Goal: Information Seeking & Learning: Find specific fact

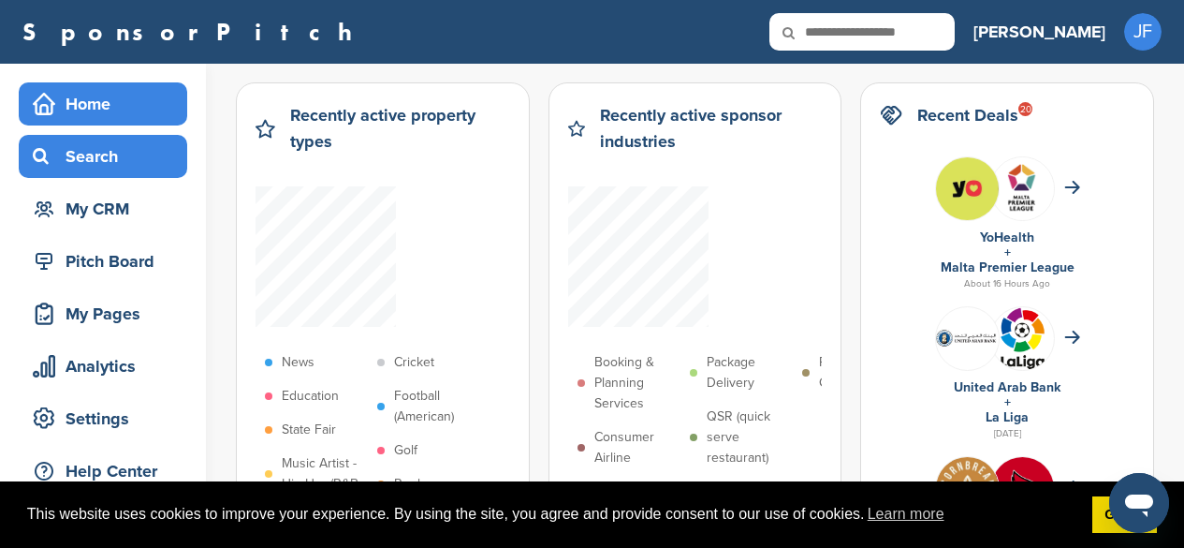
click at [140, 166] on div "Search" at bounding box center [107, 156] width 159 height 34
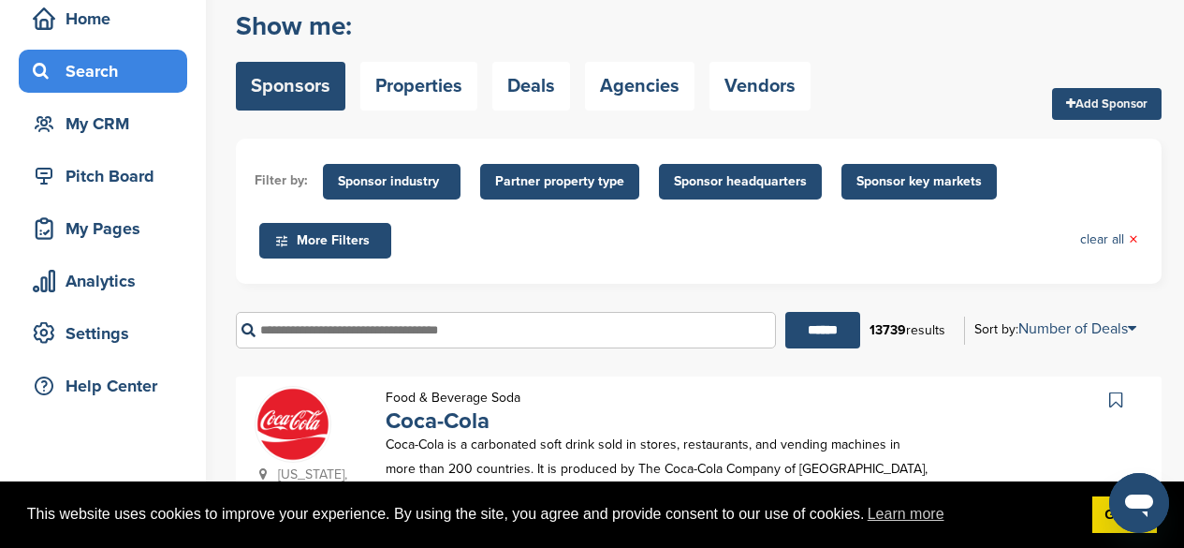
scroll to position [94, 0]
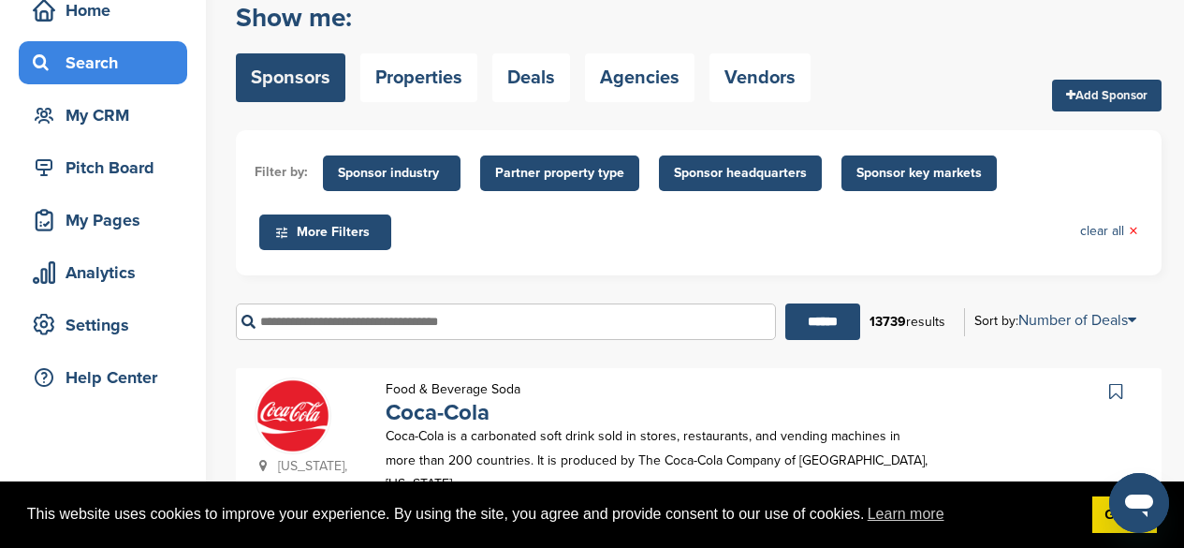
click at [512, 322] on input "text" at bounding box center [506, 321] width 540 height 37
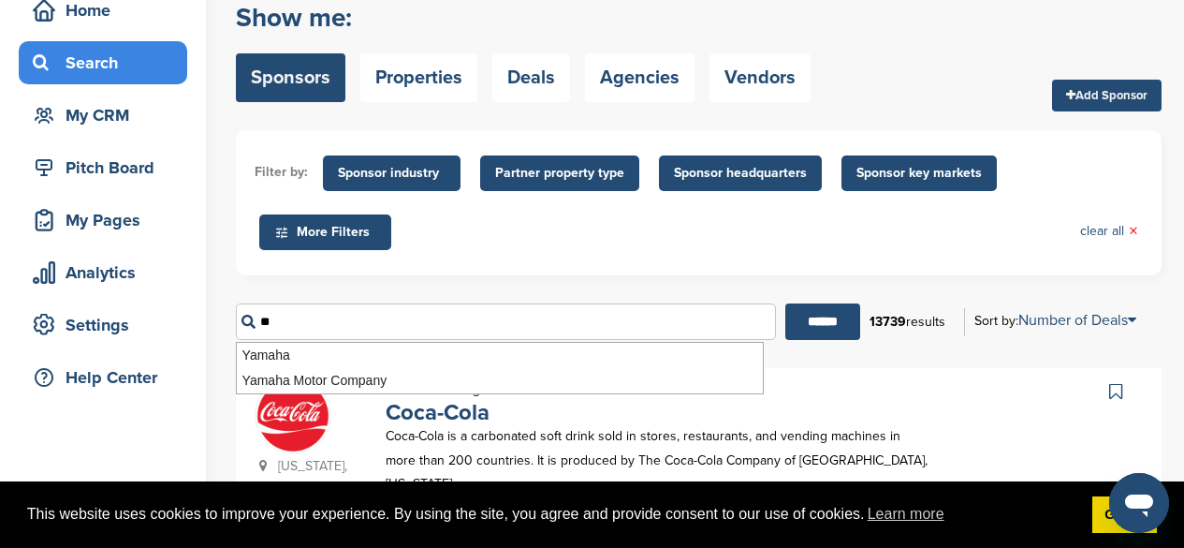
type input "*"
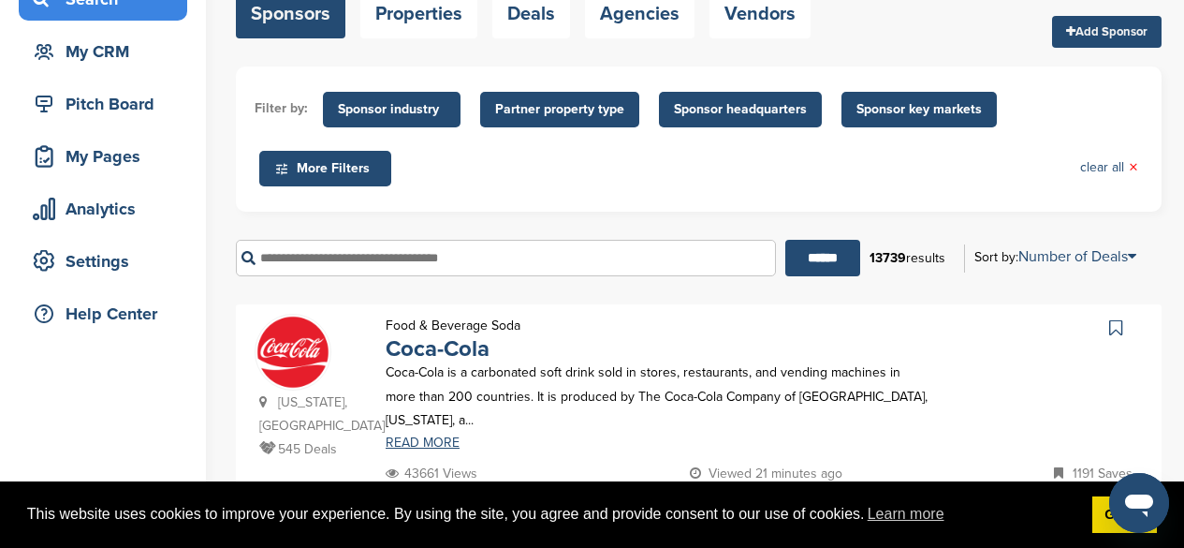
scroll to position [187, 0]
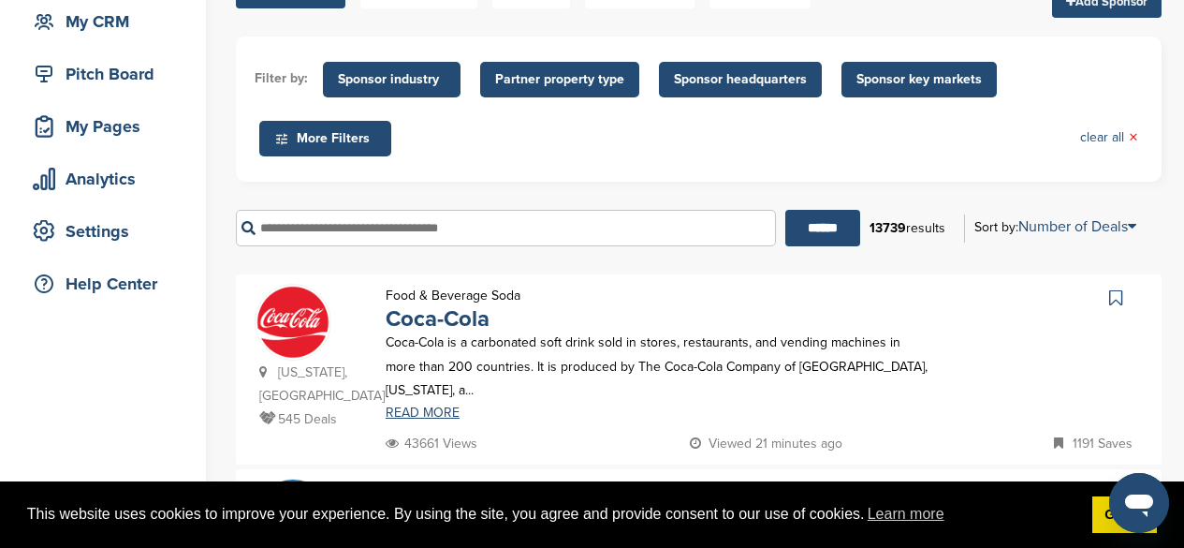
click at [604, 229] on input "text" at bounding box center [506, 228] width 540 height 37
click at [432, 222] on input "text" at bounding box center [506, 228] width 540 height 37
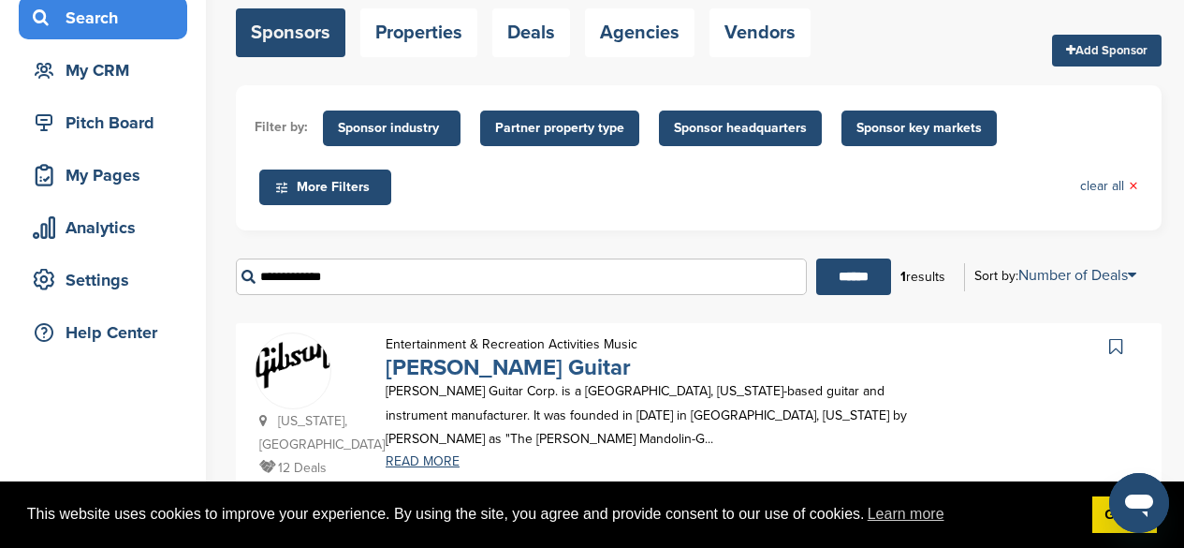
scroll to position [281, 0]
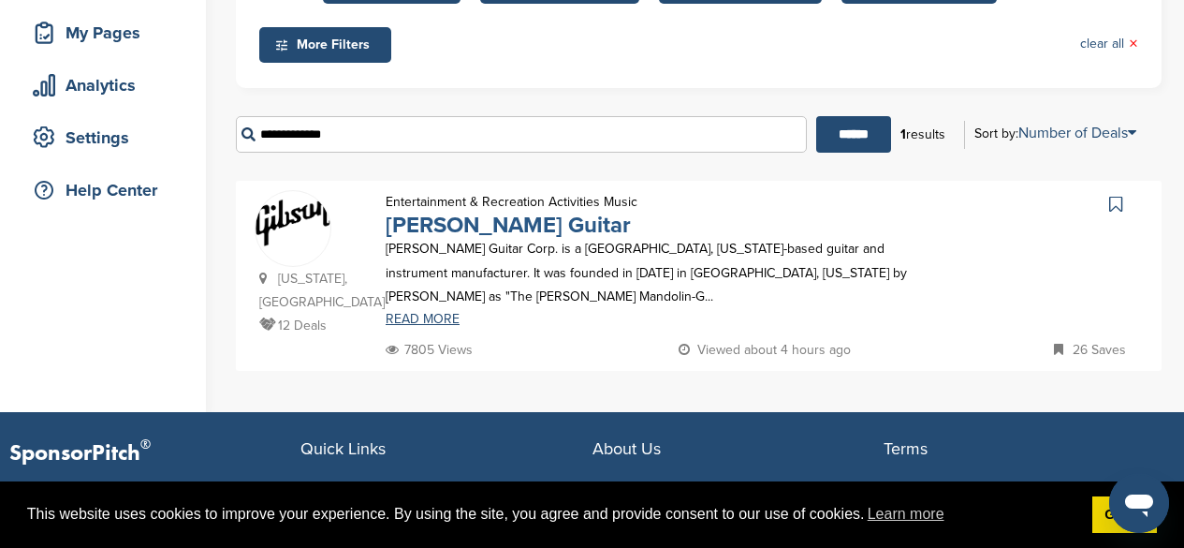
click at [485, 230] on link "[PERSON_NAME] Guitar" at bounding box center [508, 225] width 245 height 27
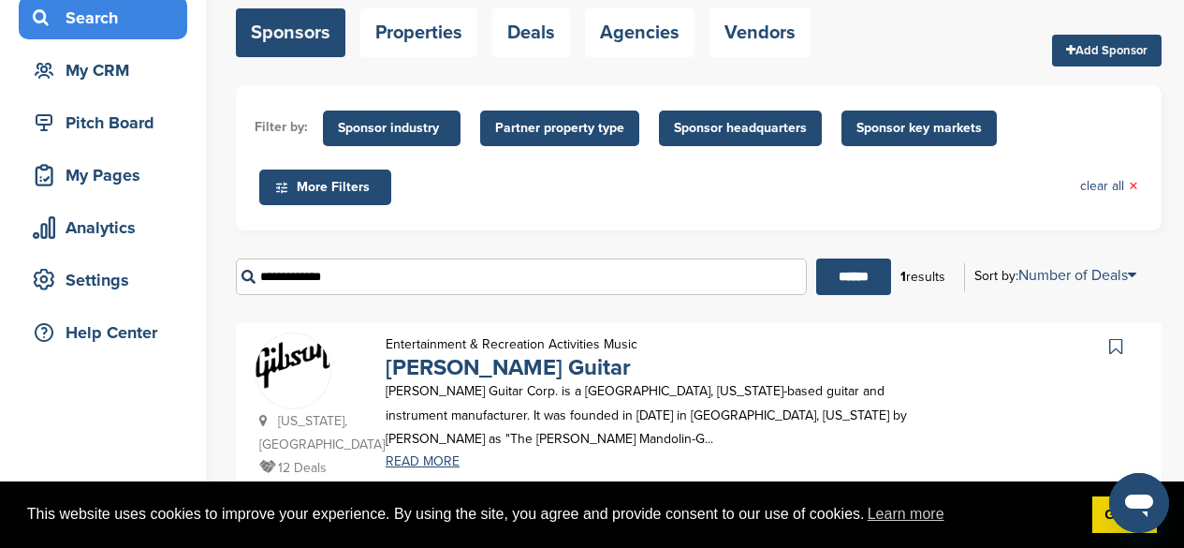
scroll to position [187, 0]
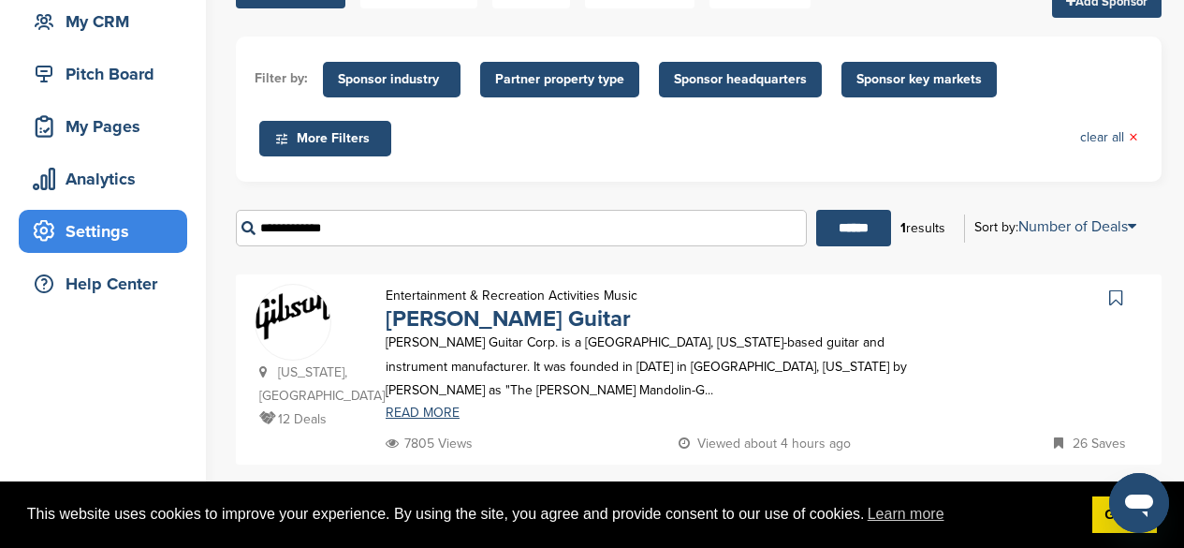
drag, startPoint x: 566, startPoint y: 226, endPoint x: 145, endPoint y: 225, distance: 421.2
click at [145, 225] on div "Home Search My CRM Pitch Board My Pages Analytics Settings Help Center You have…" at bounding box center [592, 190] width 1184 height 629
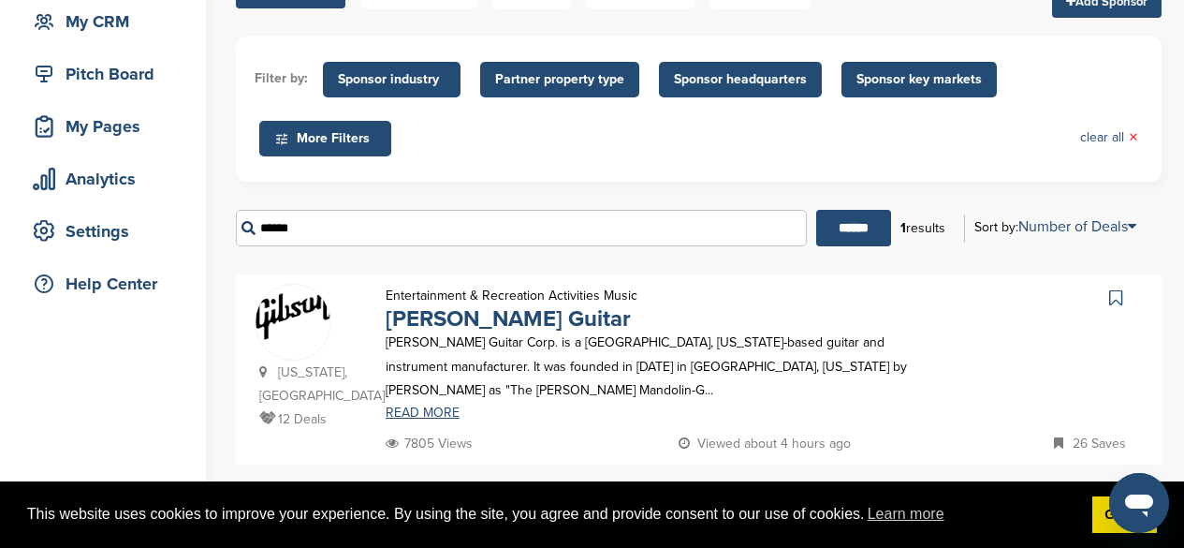
type input "******"
click at [816, 210] on input "******" at bounding box center [853, 228] width 75 height 37
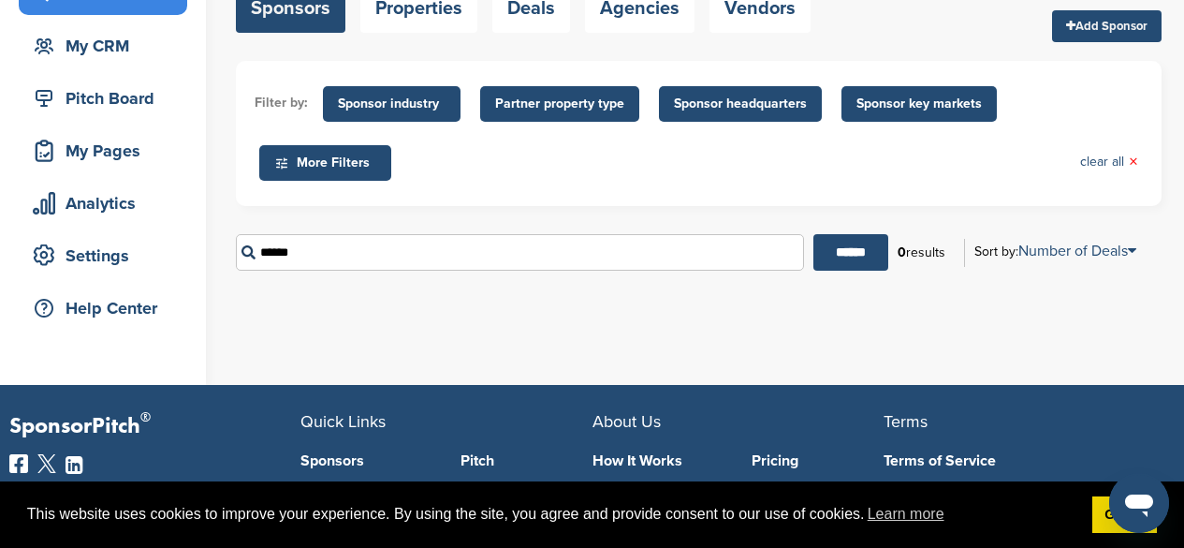
scroll to position [374, 0]
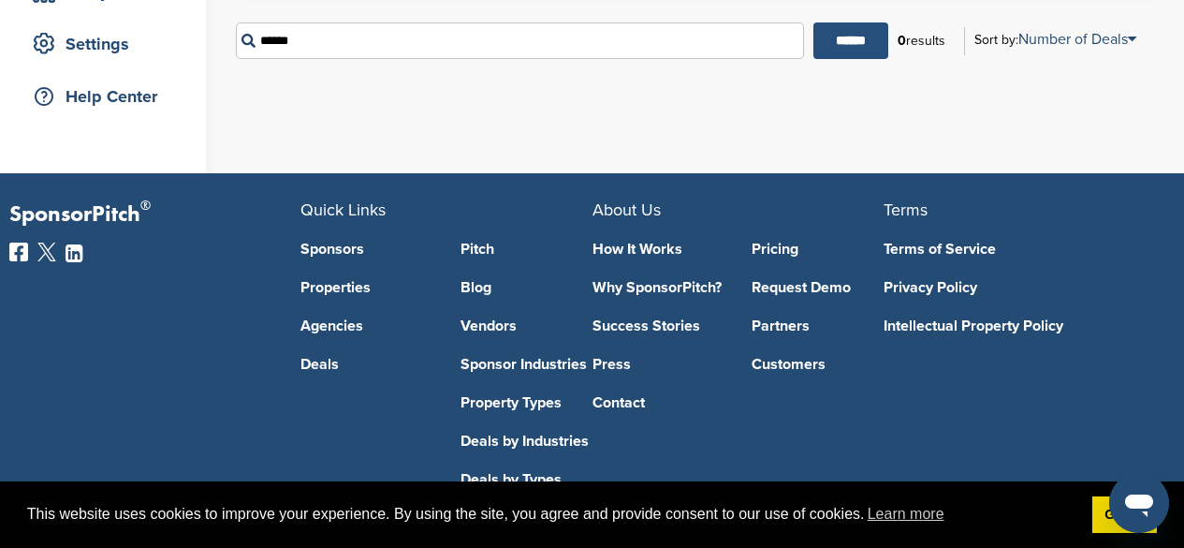
click at [847, 40] on input "******" at bounding box center [850, 40] width 75 height 37
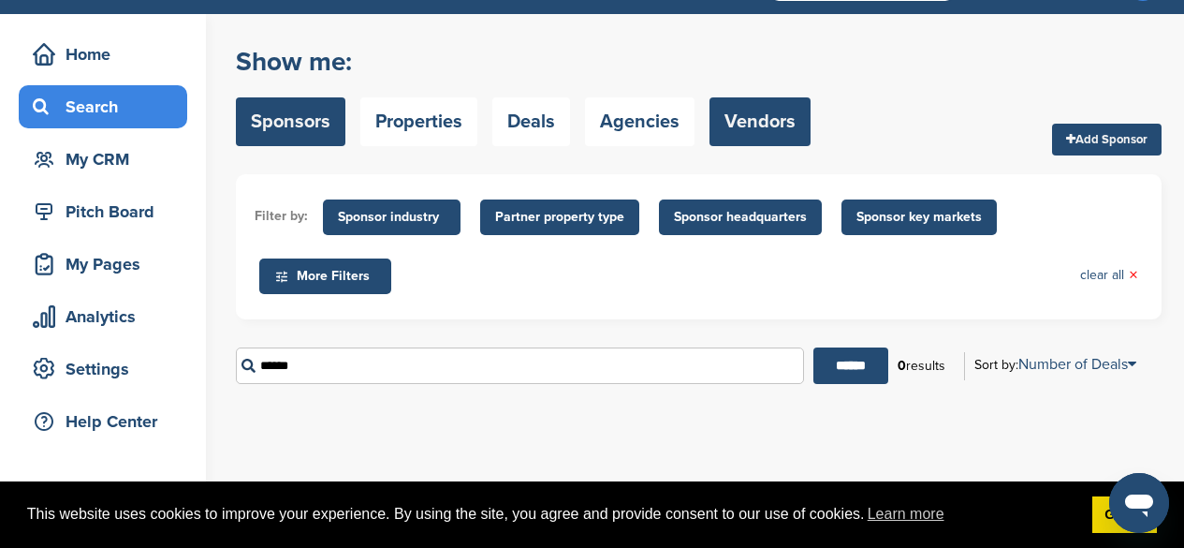
scroll to position [0, 0]
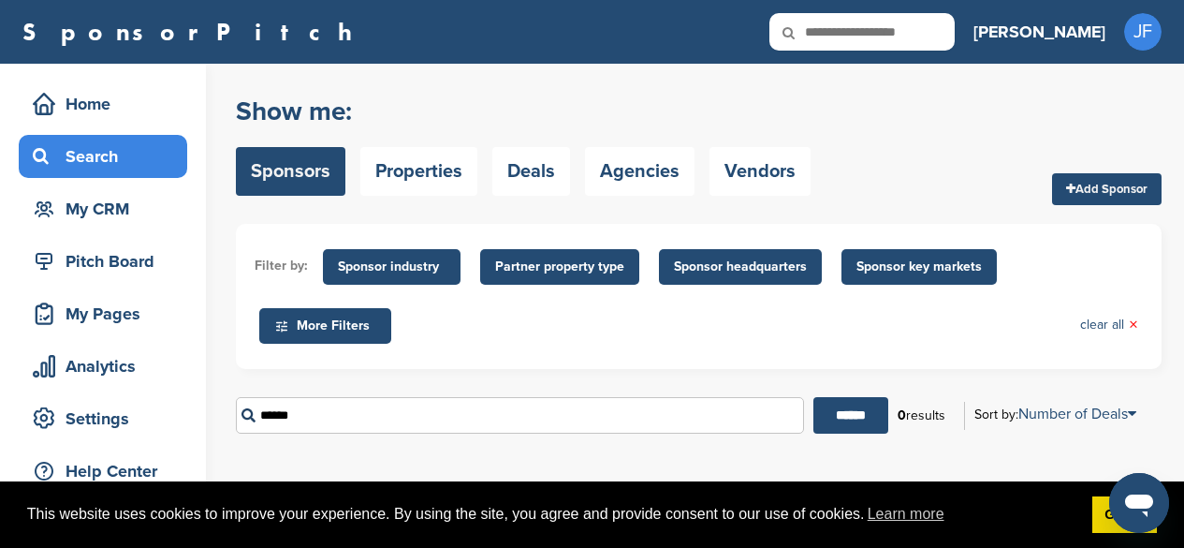
drag, startPoint x: 347, startPoint y: 422, endPoint x: 187, endPoint y: 401, distance: 161.5
click at [187, 401] on div "Home Search My CRM Pitch Board My Pages Analytics Settings Help Center You have…" at bounding box center [592, 306] width 1184 height 484
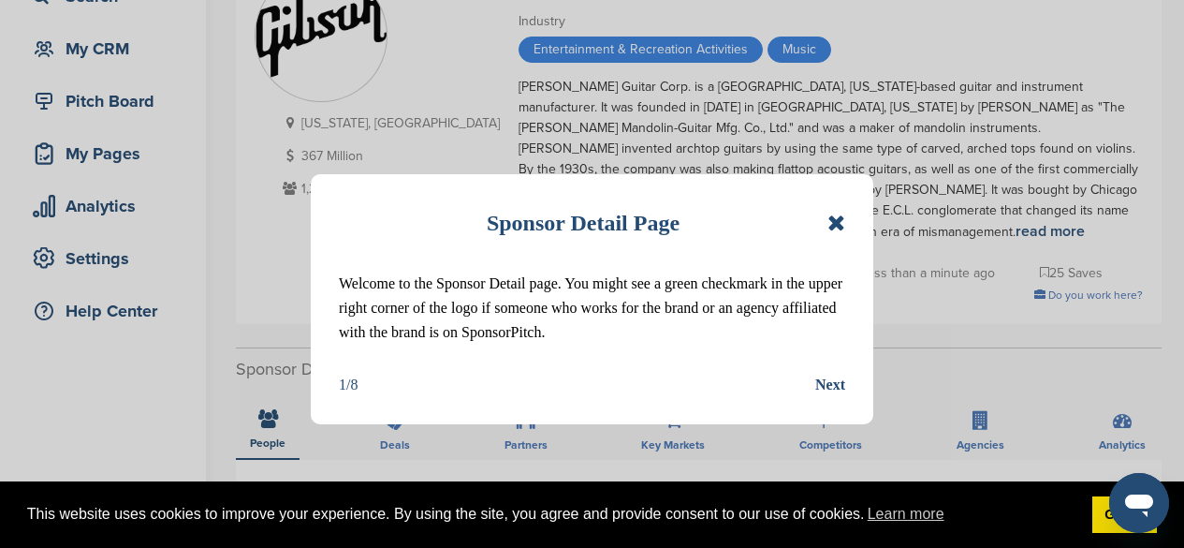
scroll to position [187, 0]
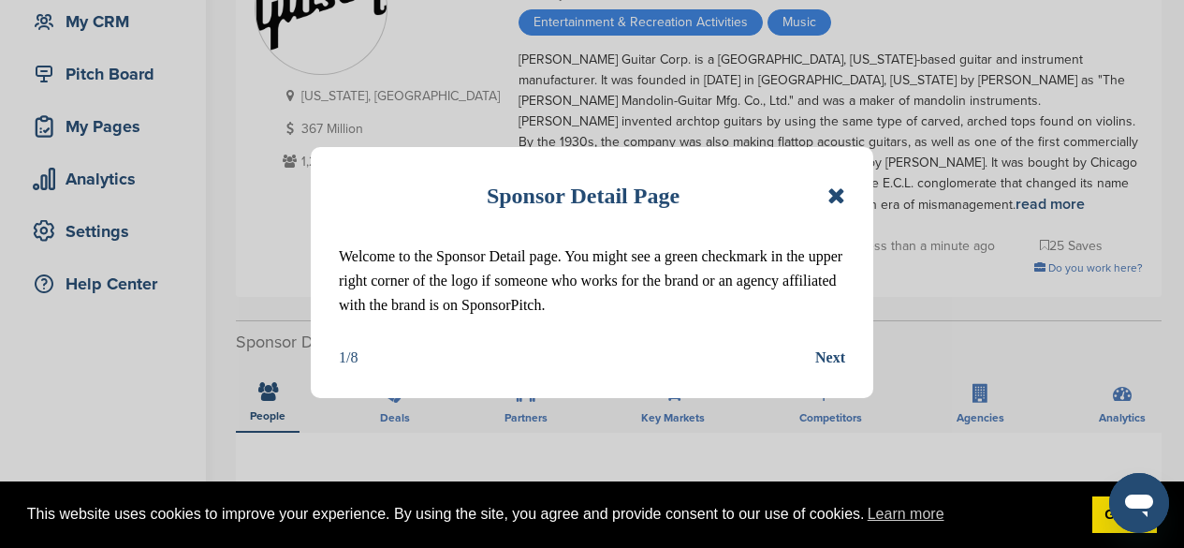
click at [836, 195] on icon at bounding box center [836, 195] width 18 height 22
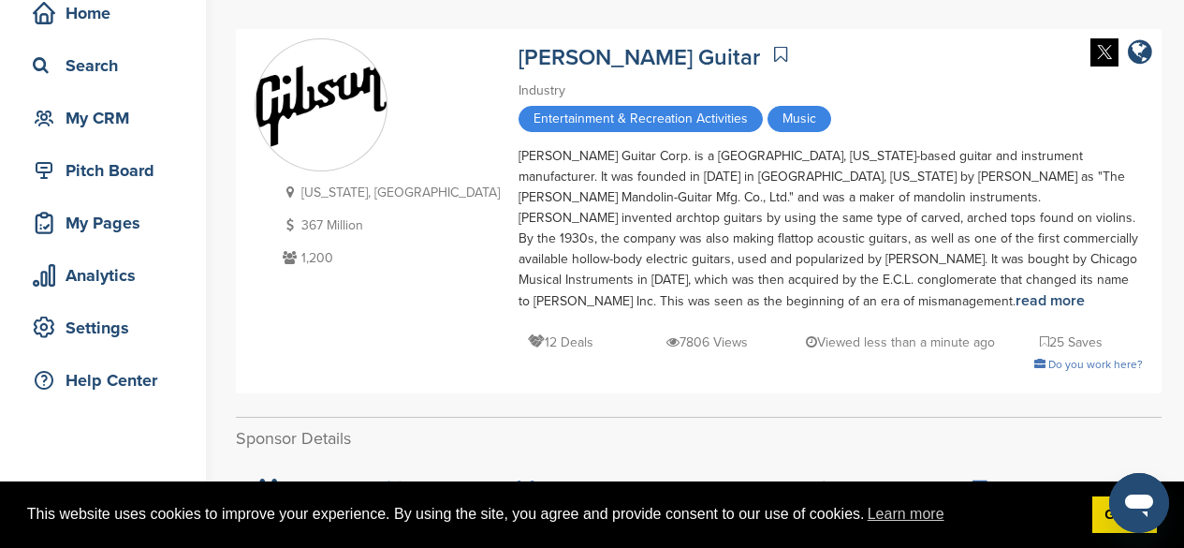
scroll to position [0, 0]
